Goal: Transaction & Acquisition: Purchase product/service

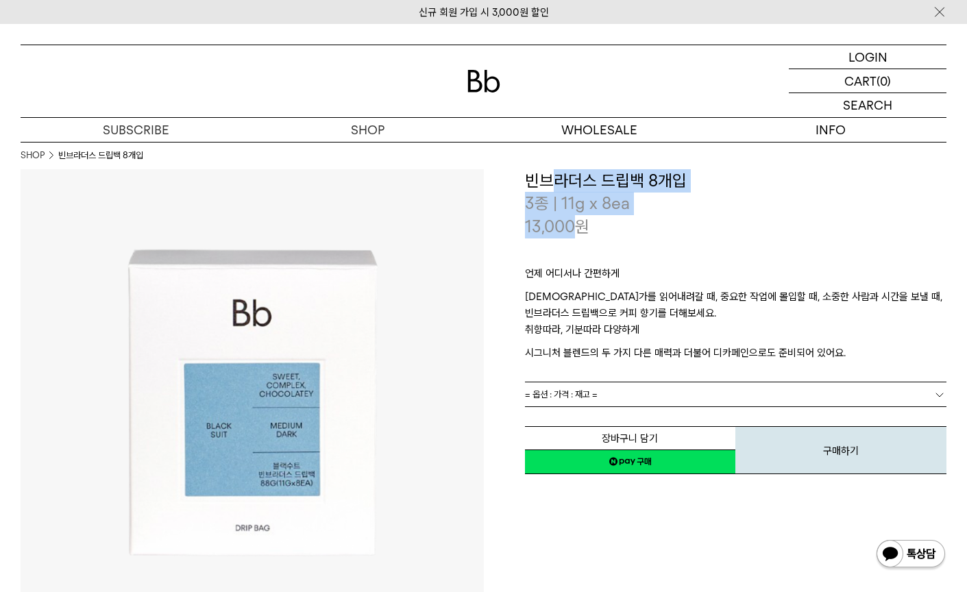
drag, startPoint x: 553, startPoint y: 188, endPoint x: 572, endPoint y: 232, distance: 47.2
click at [572, 232] on div "**********" at bounding box center [736, 203] width 422 height 69
click at [572, 232] on p "13,000 원" at bounding box center [557, 226] width 64 height 23
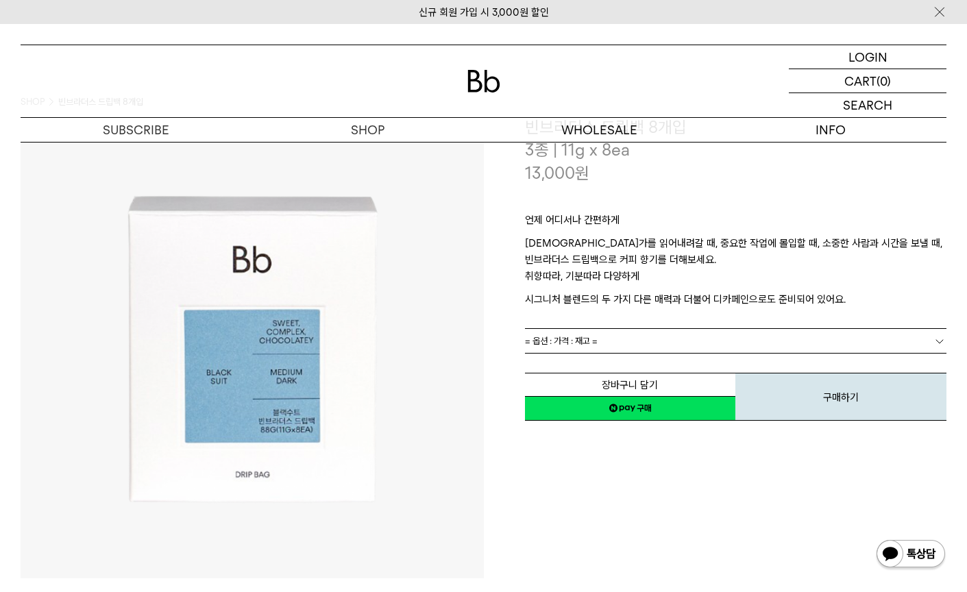
scroll to position [137, 0]
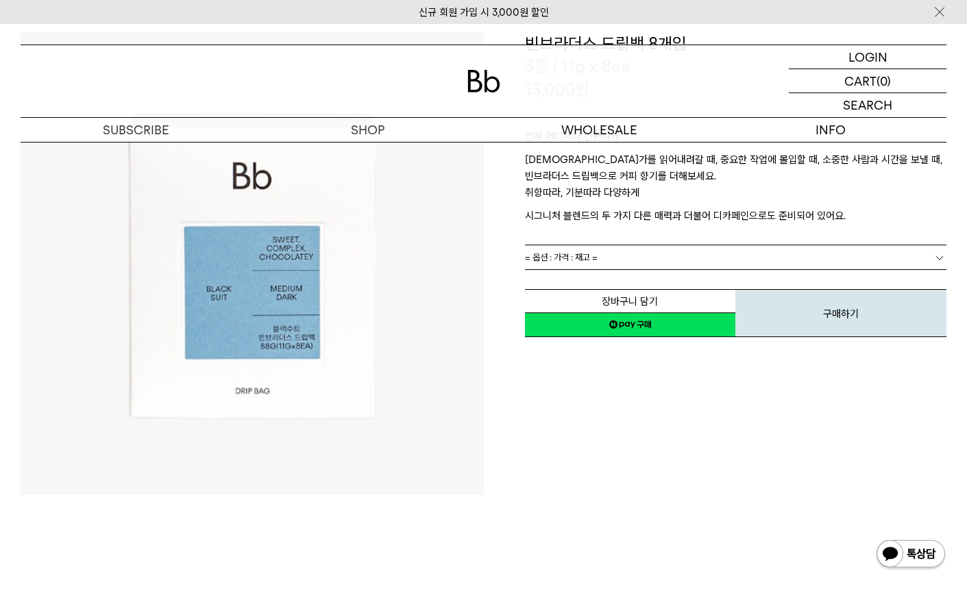
click at [652, 320] on link "네이버페이 구매하기" at bounding box center [630, 324] width 211 height 25
click at [656, 256] on link "= 옵션 : 가격 : 재고 =" at bounding box center [736, 257] width 422 height 24
click at [648, 265] on link "= 옵션 : 가격 : 재고 =" at bounding box center [736, 257] width 422 height 24
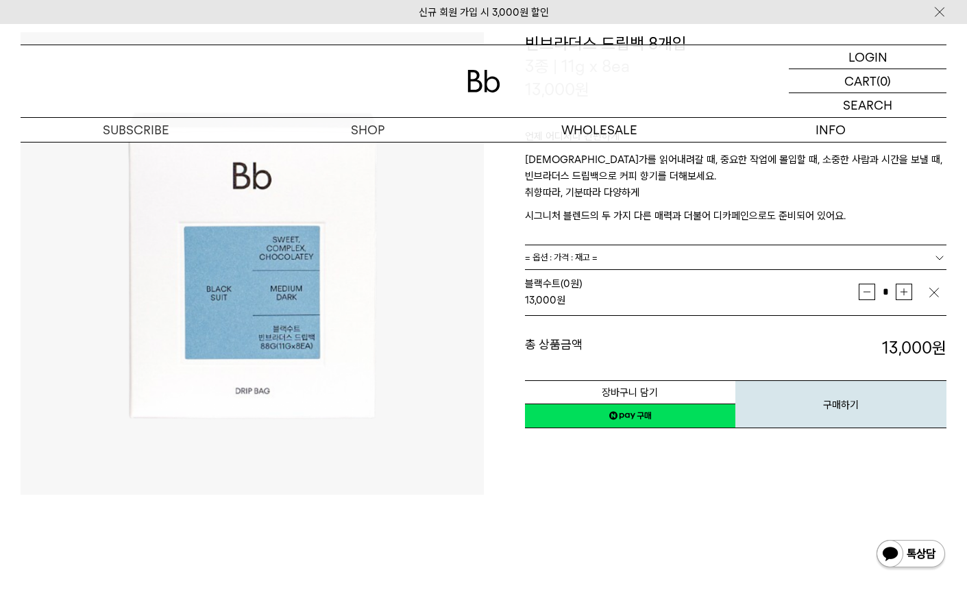
click at [679, 423] on link "네이버페이 구매하기" at bounding box center [630, 416] width 211 height 25
